Goal: Task Accomplishment & Management: Complete application form

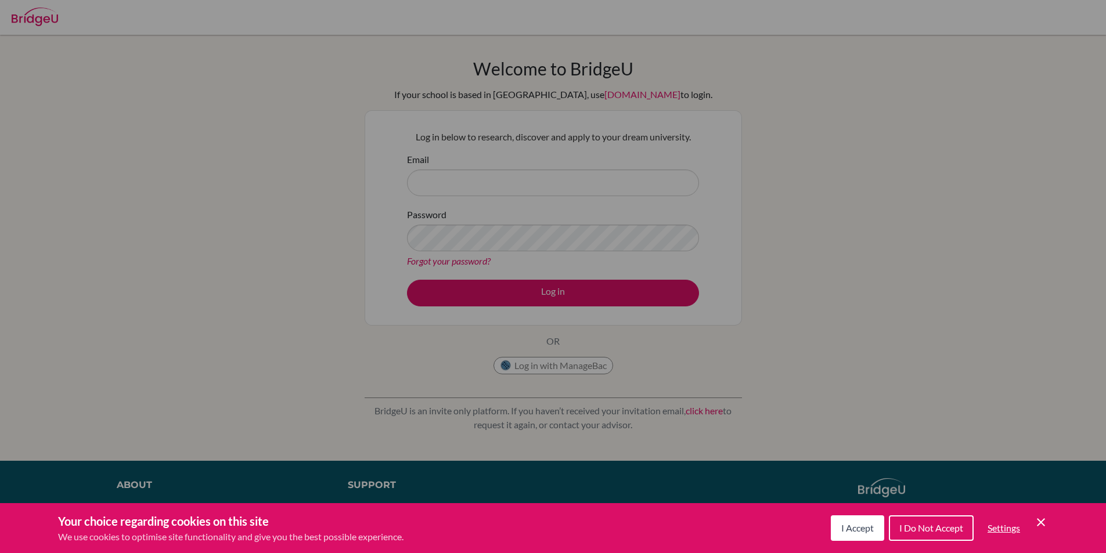
click at [862, 530] on span "I Accept" at bounding box center [857, 528] width 33 height 11
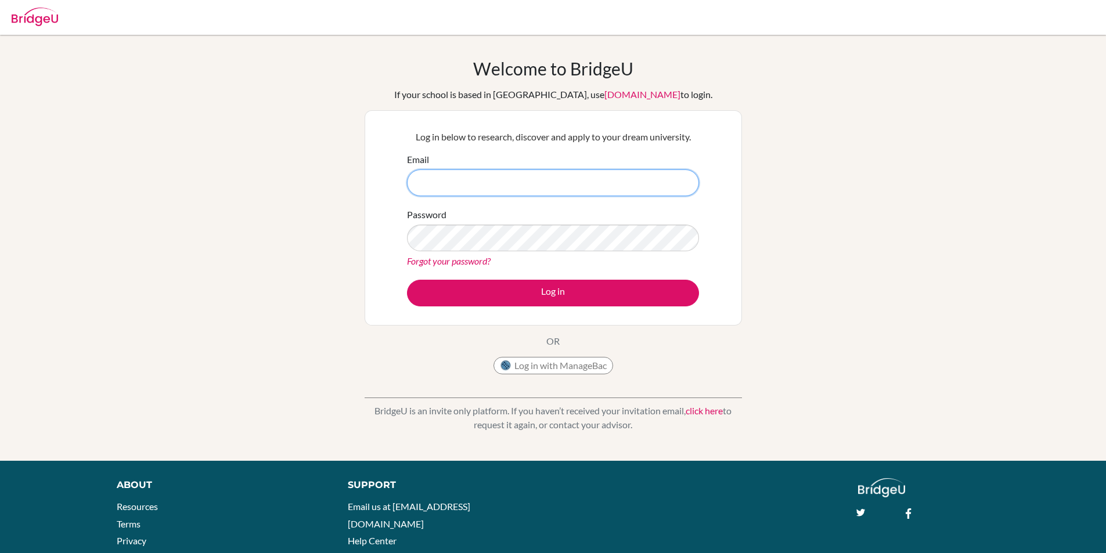
click at [503, 189] on input "Email" at bounding box center [553, 183] width 292 height 27
click at [546, 188] on input "Email" at bounding box center [553, 183] width 292 height 27
type input "[EMAIL_ADDRESS][DOMAIN_NAME]"
click at [407, 280] on button "Log in" at bounding box center [553, 293] width 292 height 27
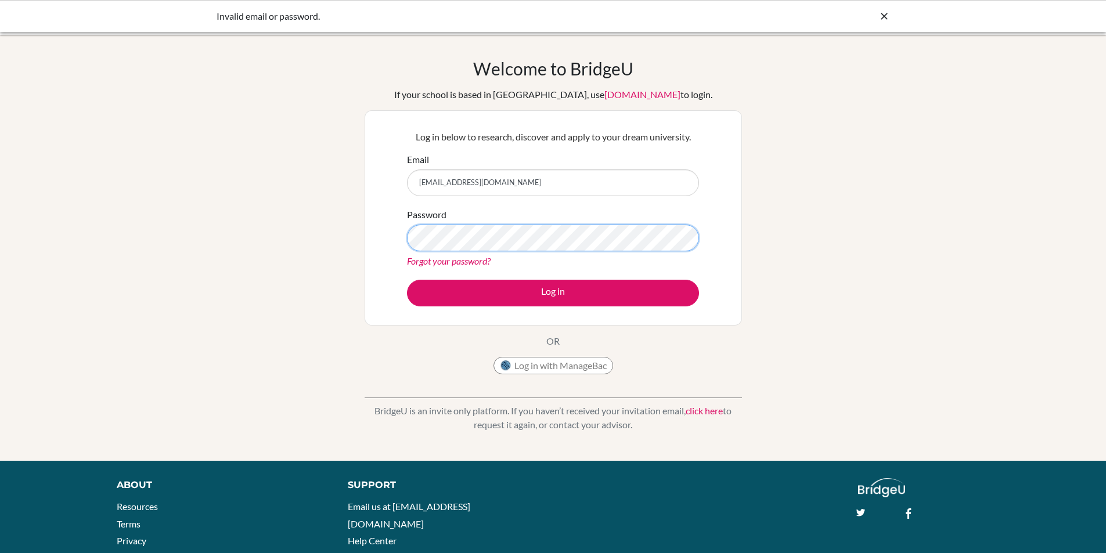
click at [407, 280] on button "Log in" at bounding box center [553, 293] width 292 height 27
click at [703, 413] on link "click here" at bounding box center [704, 410] width 37 height 11
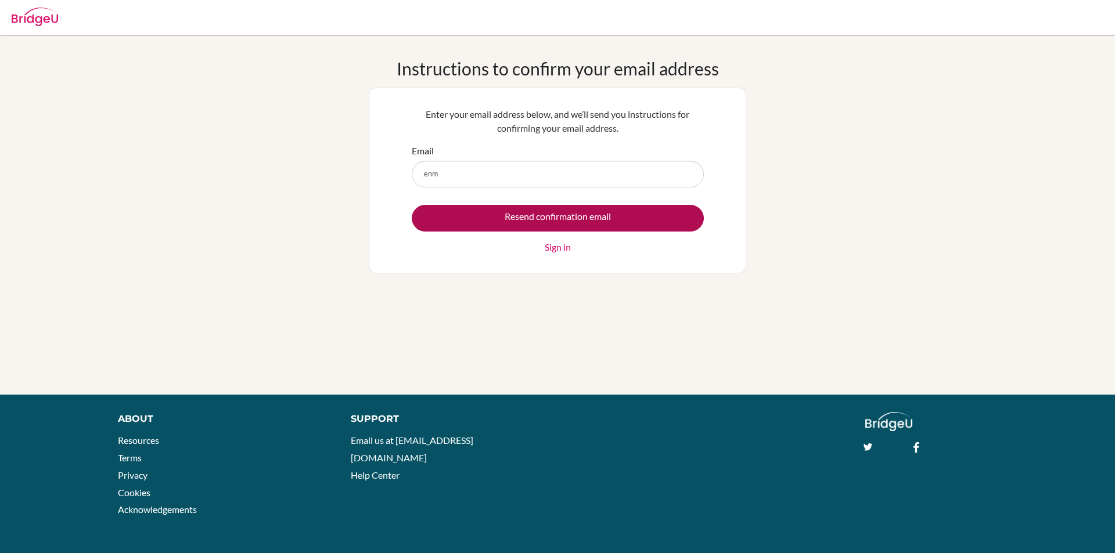
type input "enkhjavformal@gmail.com"
click at [562, 216] on input "Resend confirmation email" at bounding box center [558, 218] width 292 height 27
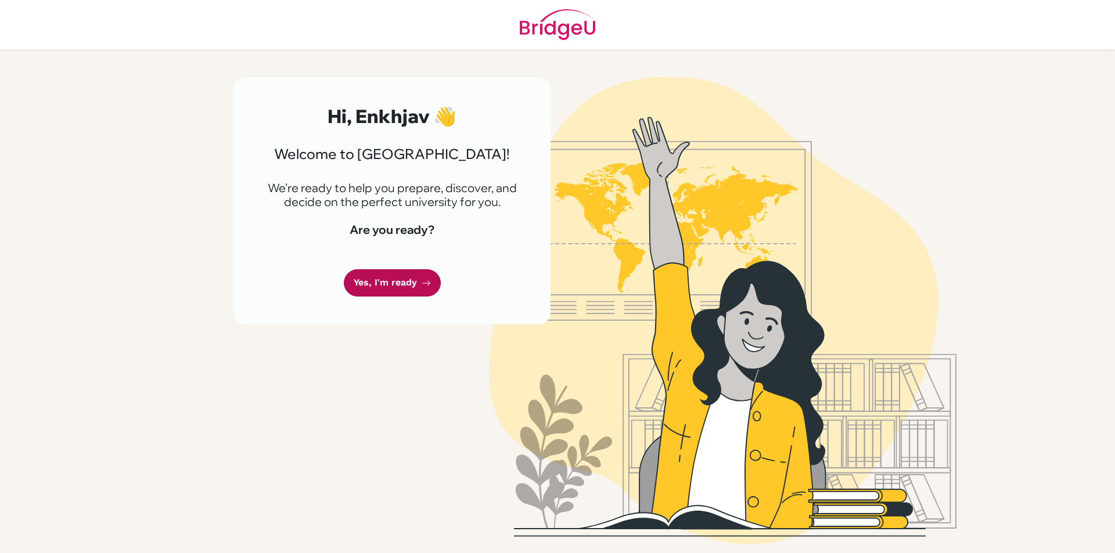
click at [398, 279] on link "Yes, I'm ready" at bounding box center [392, 282] width 97 height 27
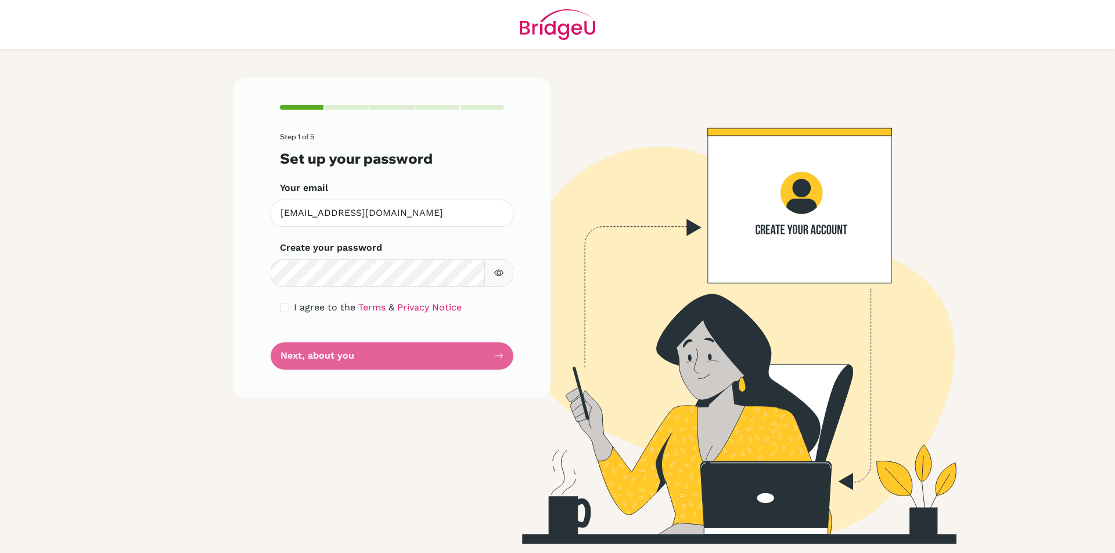
click at [497, 270] on icon "button" at bounding box center [498, 272] width 9 height 9
click at [285, 307] on input "checkbox" at bounding box center [284, 307] width 9 height 9
checkbox input "true"
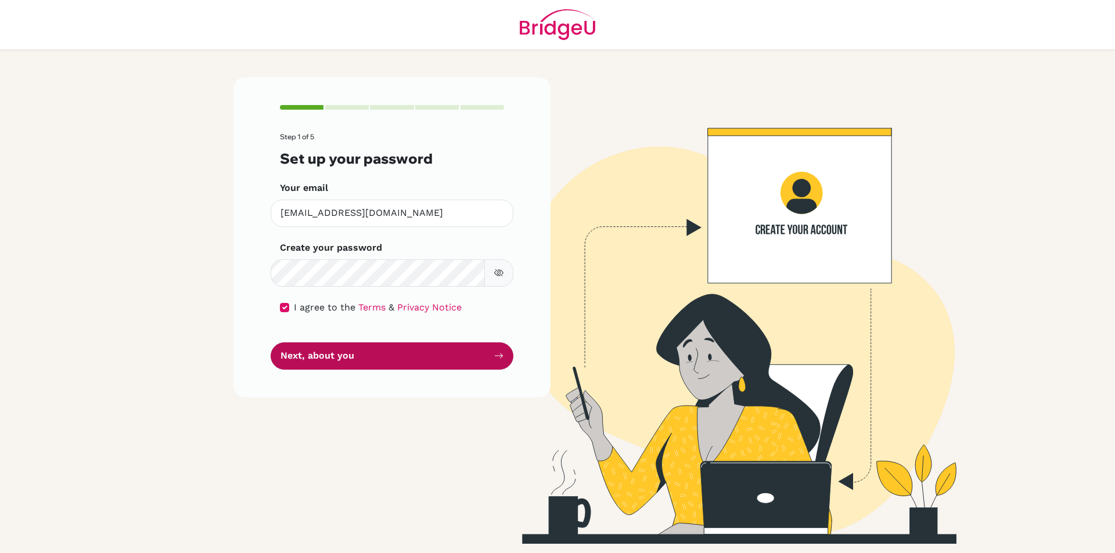
click at [447, 352] on button "Next, about you" at bounding box center [392, 356] width 243 height 27
